Goal: Task Accomplishment & Management: Use online tool/utility

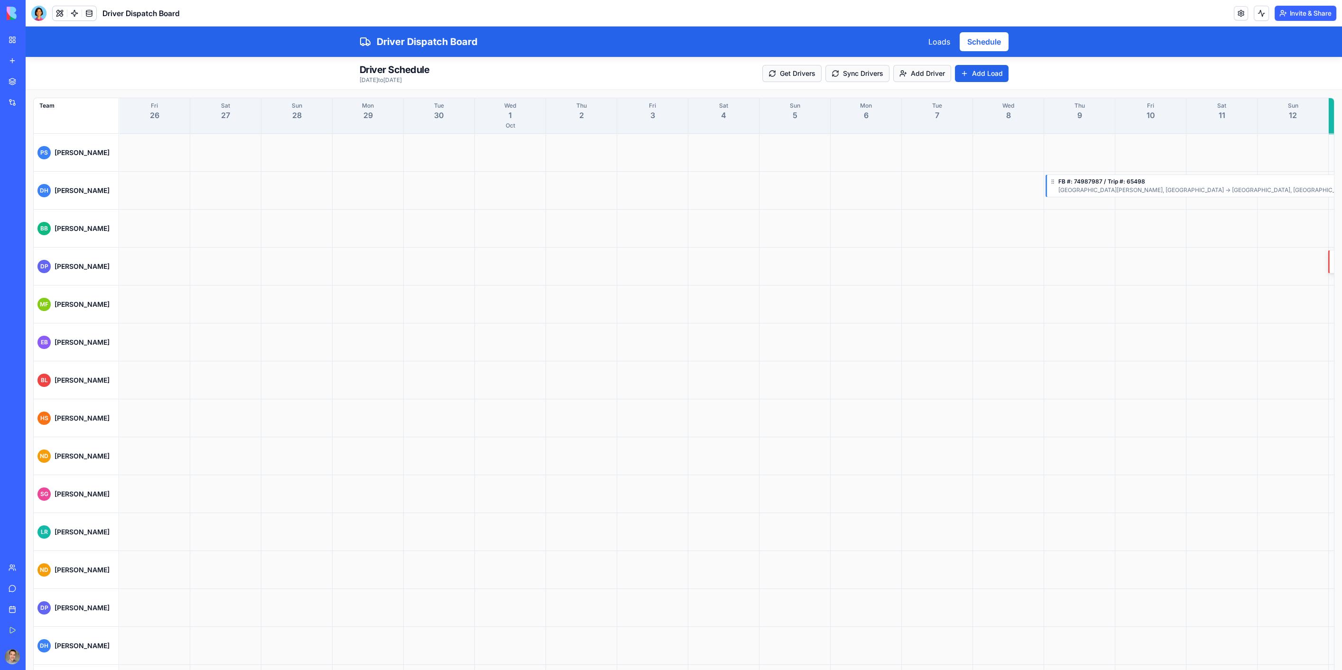
scroll to position [0, 996]
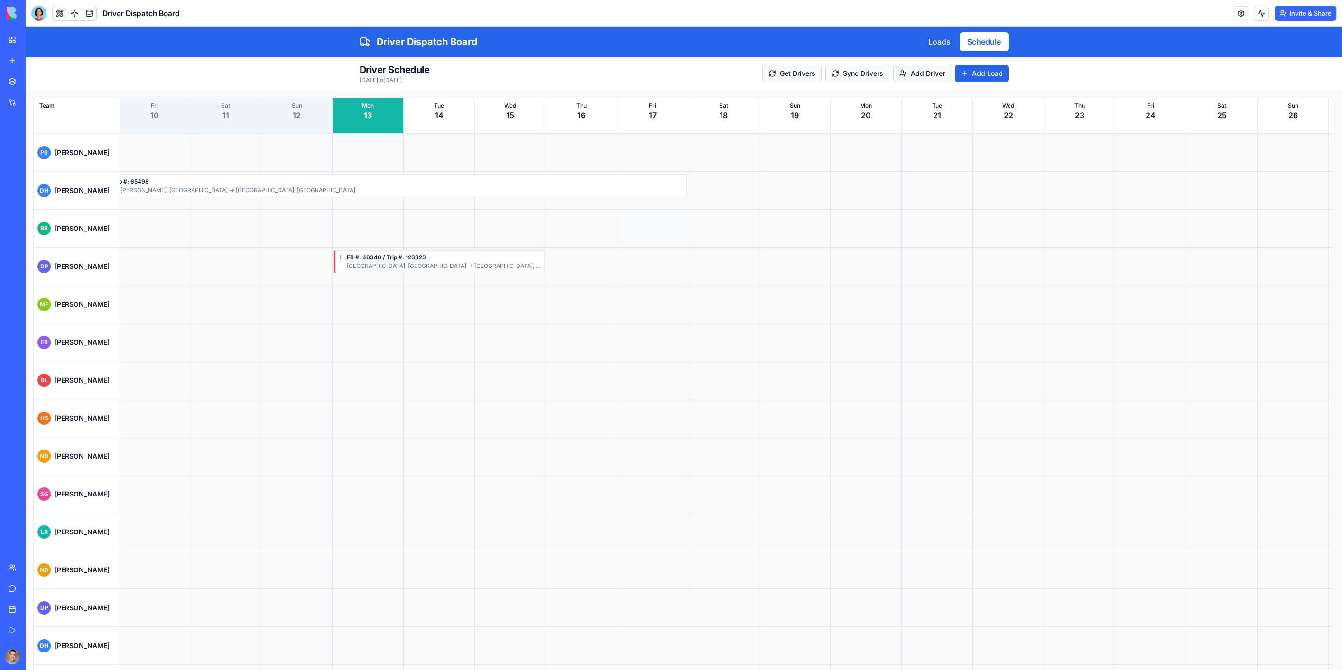
drag, startPoint x: 489, startPoint y: 225, endPoint x: 677, endPoint y: 238, distance: 189.2
click at [685, 241] on div at bounding box center [403, 229] width 2561 height 38
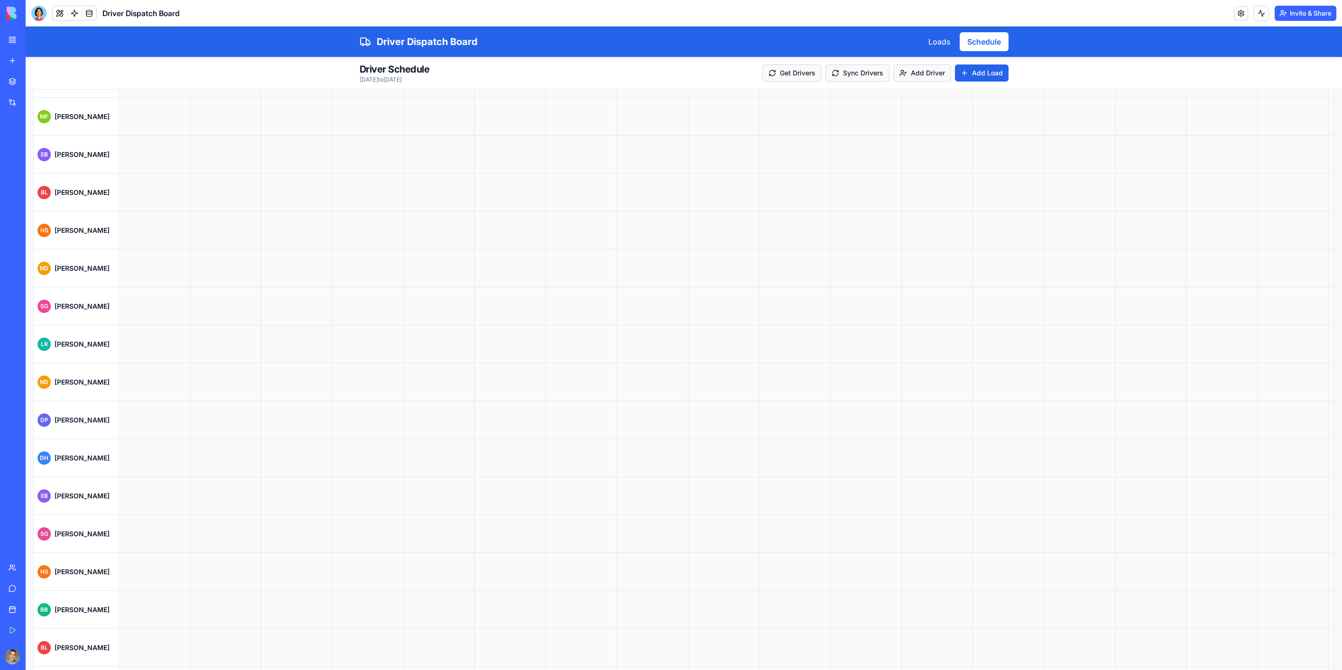
scroll to position [0, 0]
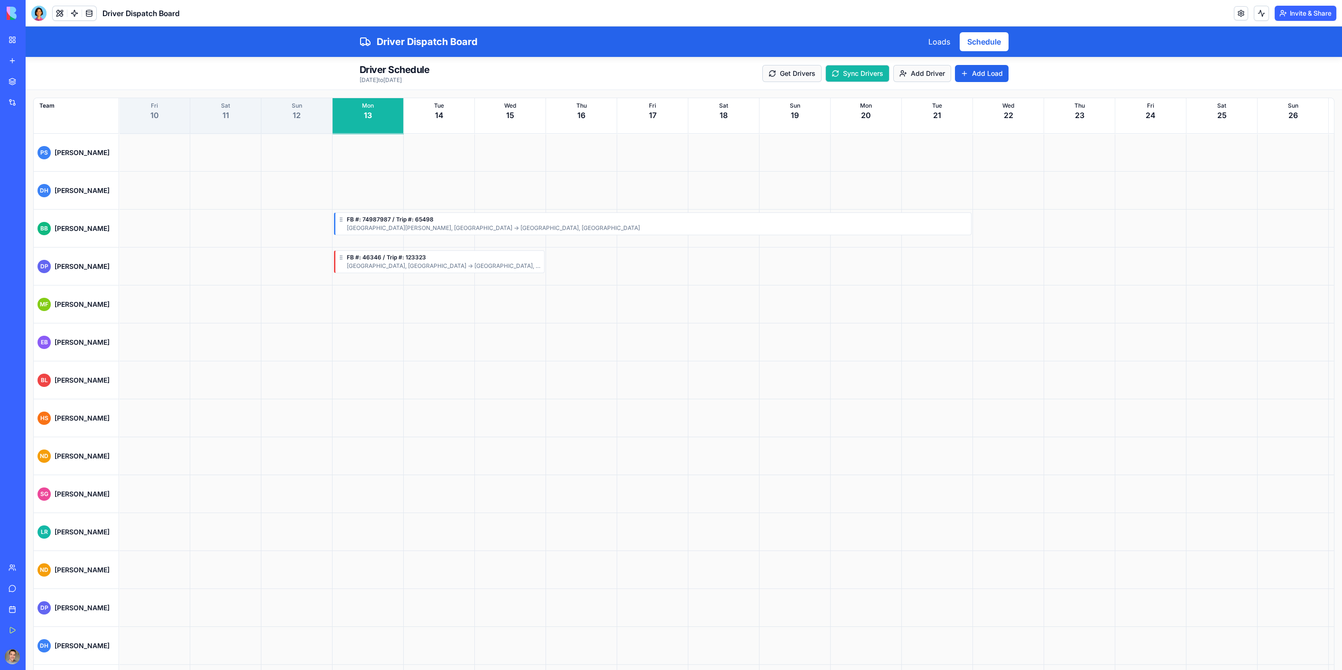
click at [874, 74] on button "Sync Drivers" at bounding box center [857, 73] width 64 height 17
click at [88, 14] on link at bounding box center [89, 13] width 14 height 14
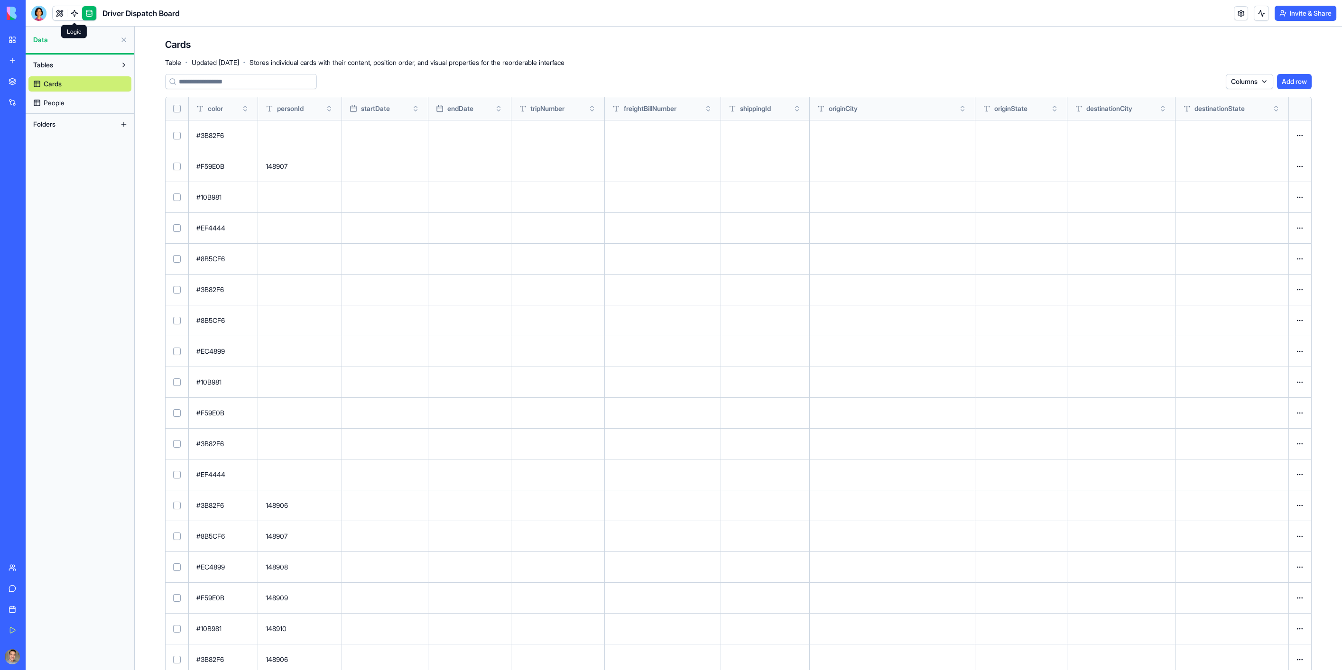
click at [76, 17] on link at bounding box center [74, 13] width 14 height 14
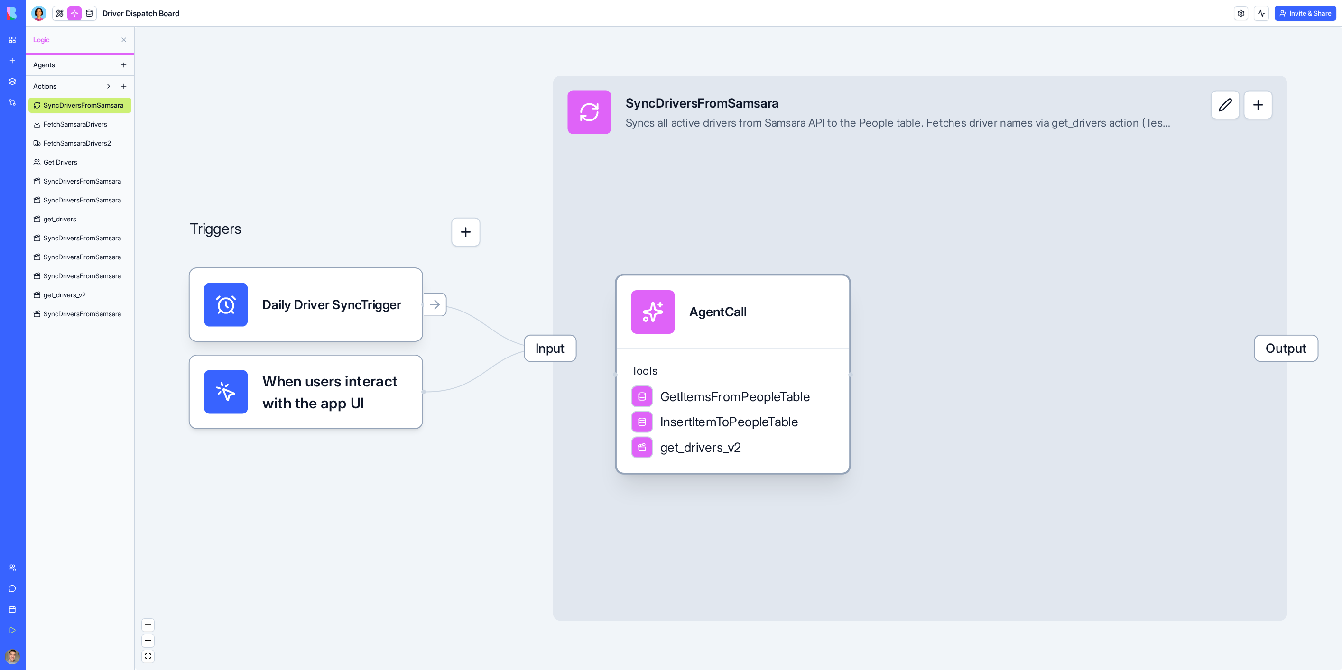
click at [731, 331] on div "AgentCall" at bounding box center [717, 312] width 57 height 44
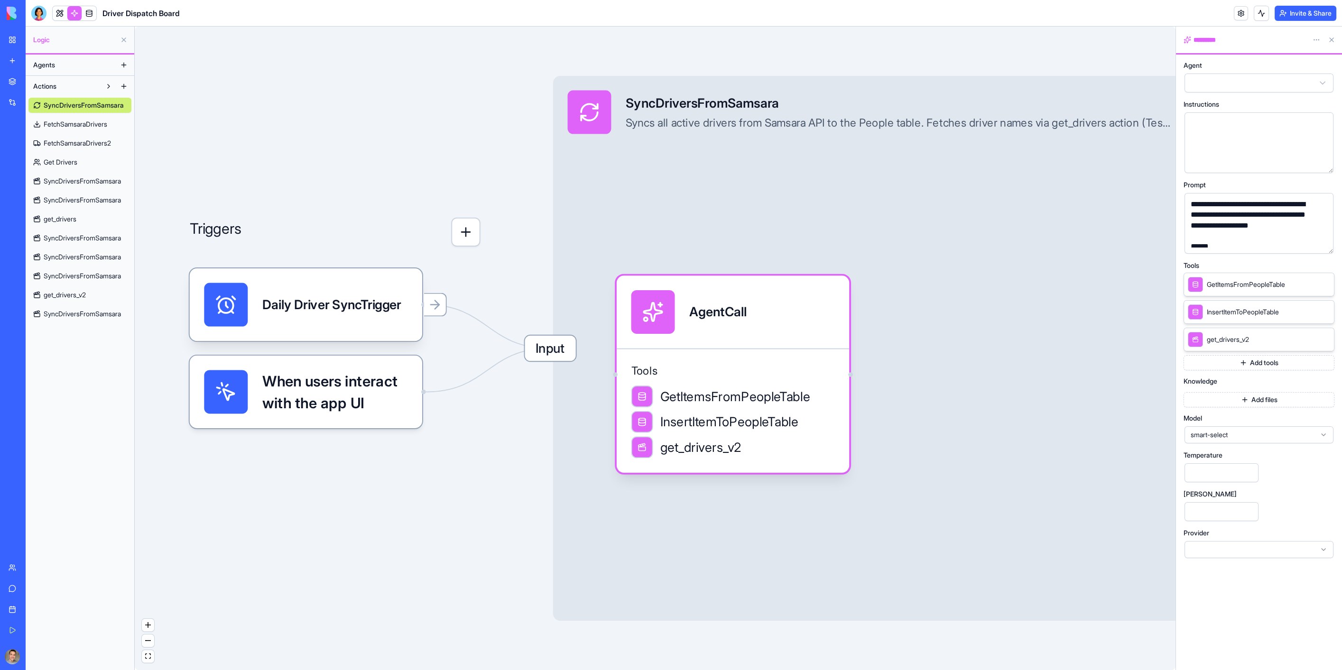
click at [124, 87] on button at bounding box center [123, 86] width 15 height 15
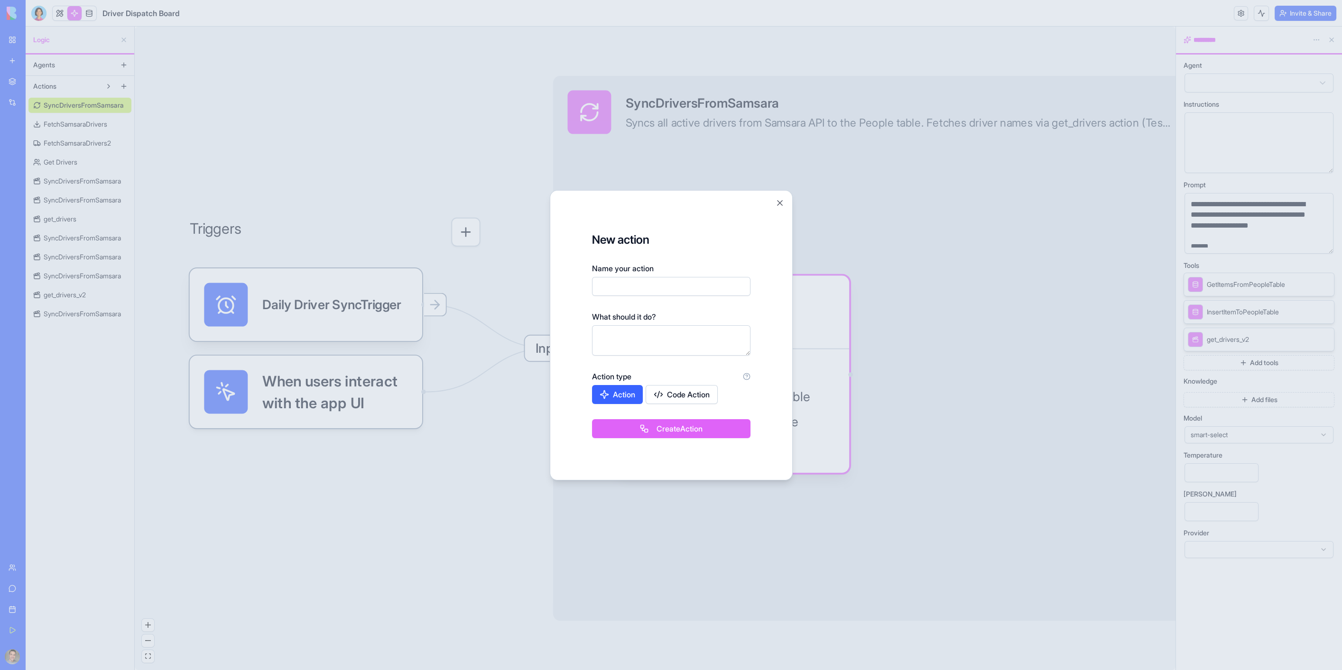
click at [692, 402] on button "Code Action" at bounding box center [682, 394] width 72 height 19
click at [618, 334] on textarea at bounding box center [671, 340] width 158 height 30
click at [617, 273] on label "Name your action" at bounding box center [623, 268] width 62 height 11
click at [617, 277] on input "Name your action" at bounding box center [671, 286] width 158 height 19
click at [617, 282] on input "Name your action" at bounding box center [671, 286] width 158 height 19
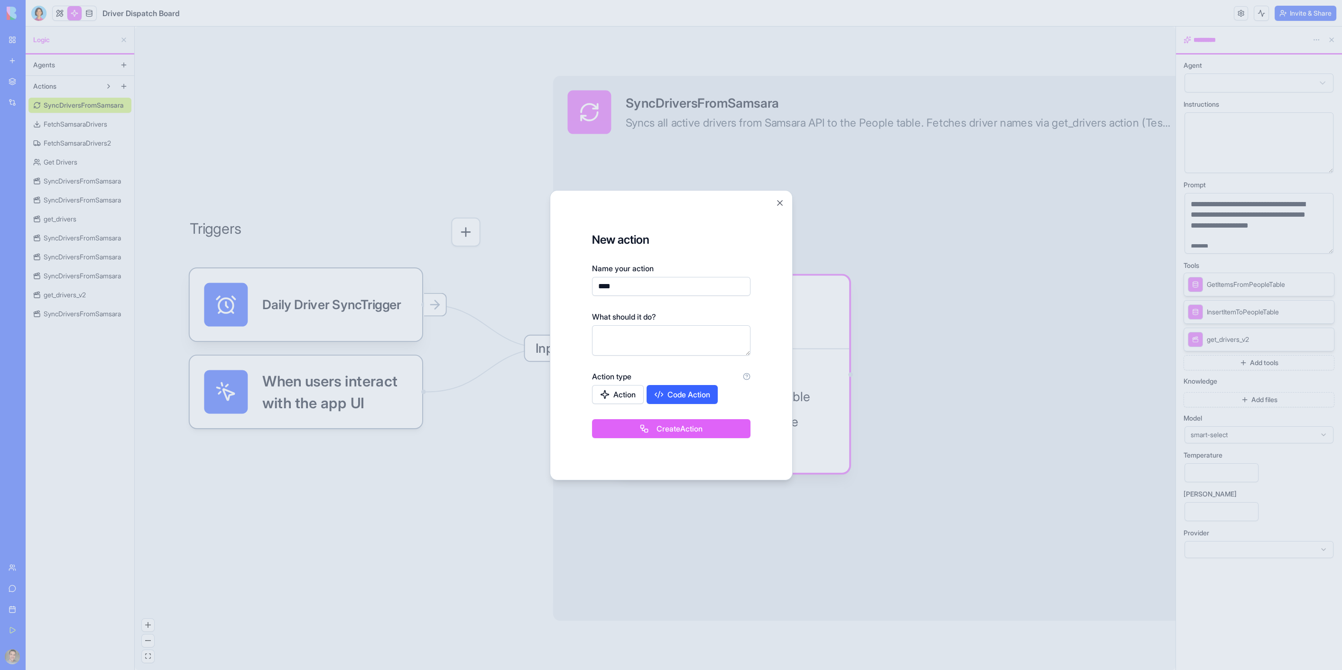
type input "****"
type textarea "****"
click at [627, 397] on button "Action" at bounding box center [618, 394] width 52 height 19
click at [644, 433] on button "Create Action" at bounding box center [671, 428] width 158 height 19
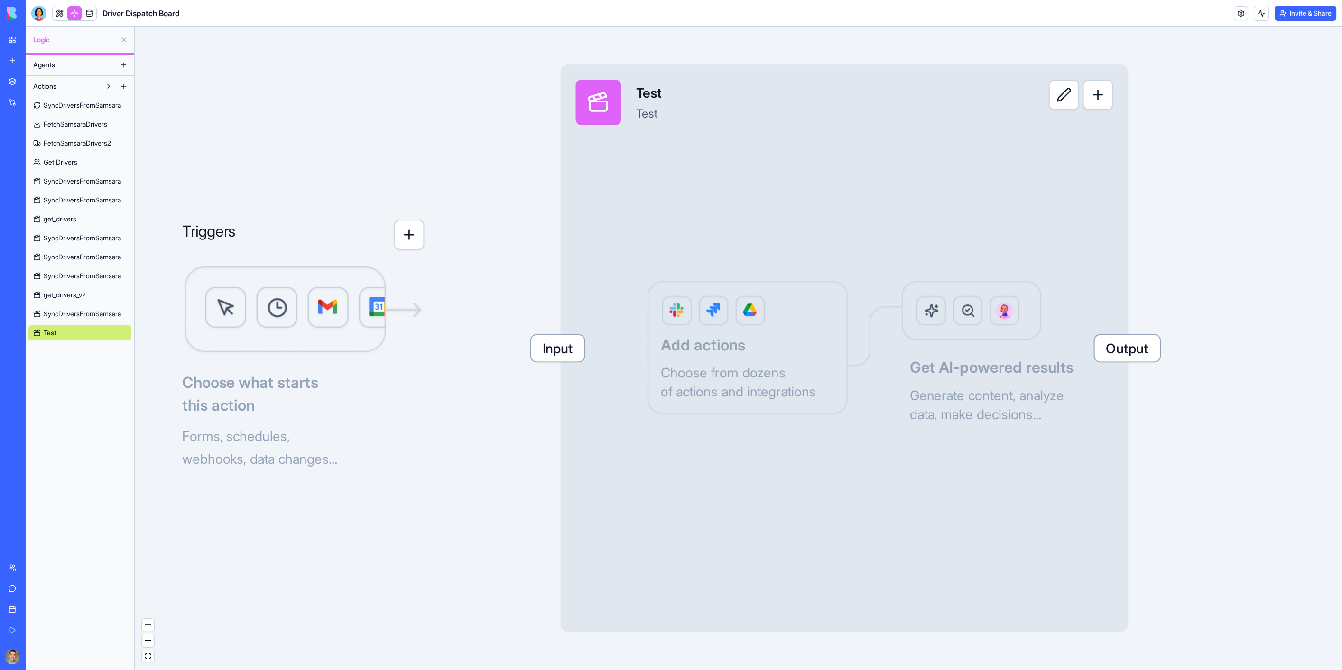
click at [826, 334] on div "Input Test Test Output Add actions Choose from dozens of actions and integratio…" at bounding box center [845, 349] width 568 height 568
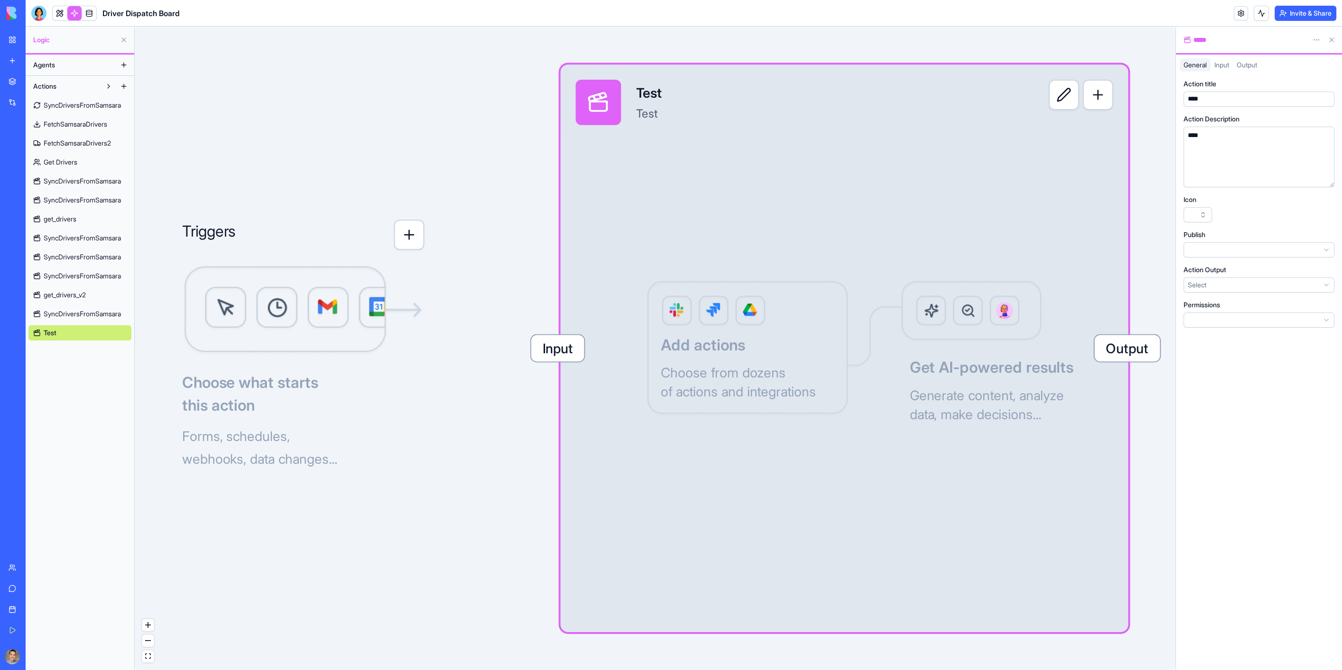
click at [1106, 99] on button "button" at bounding box center [1098, 95] width 30 height 30
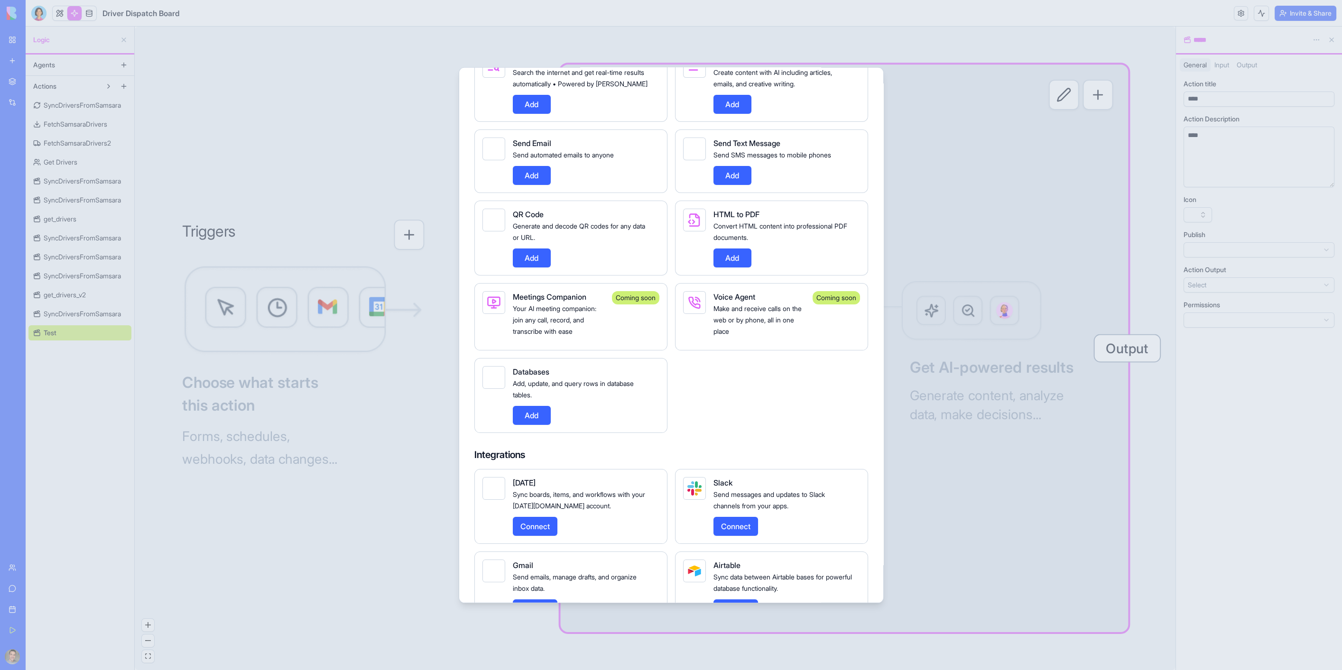
scroll to position [851, 0]
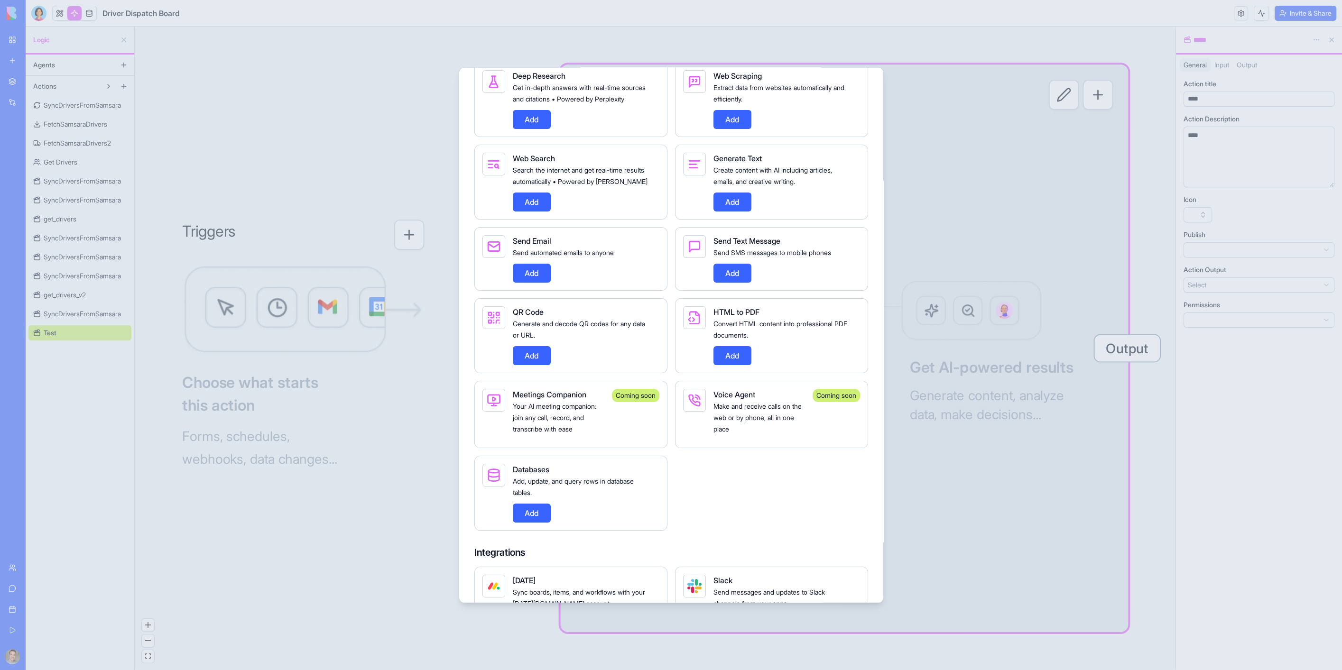
click at [520, 522] on button "Add" at bounding box center [532, 512] width 38 height 19
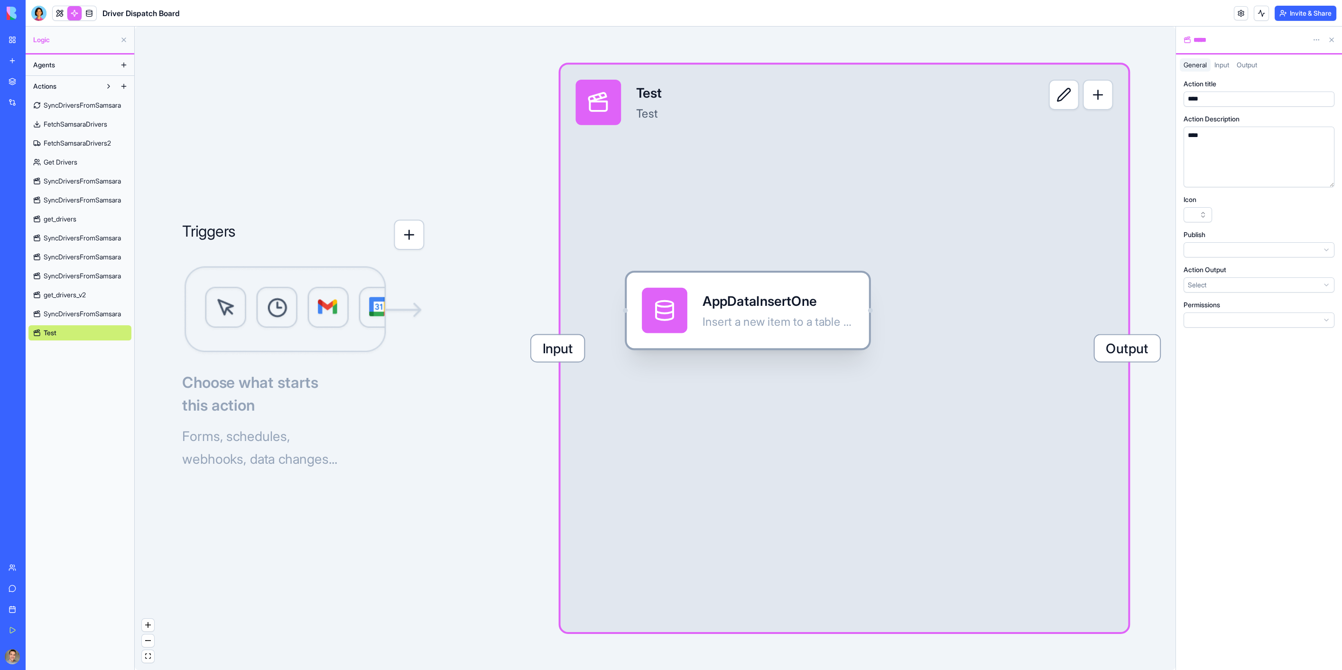
click at [776, 298] on div "AppDataInsertOne" at bounding box center [777, 301] width 151 height 19
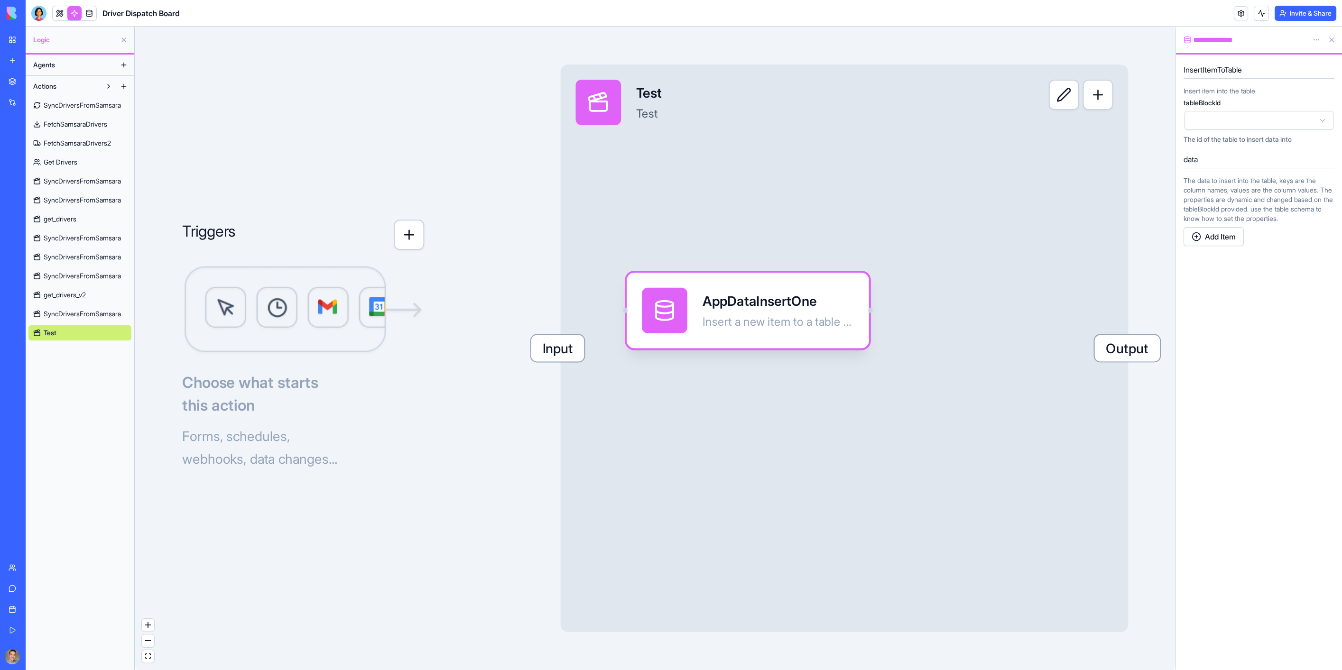
click at [1241, 120] on html "**********" at bounding box center [671, 335] width 1342 height 670
click at [1224, 116] on html "**********" at bounding box center [671, 335] width 1342 height 670
